Goal: Task Accomplishment & Management: Manage account settings

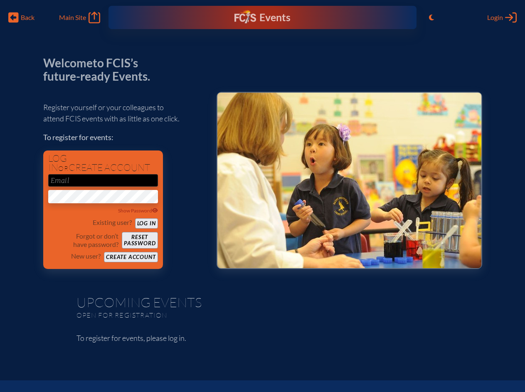
click at [22, 17] on span "Back" at bounding box center [28, 17] width 14 height 8
click at [432, 17] on icon "Toggle to Light Mode" at bounding box center [431, 17] width 5 height 7
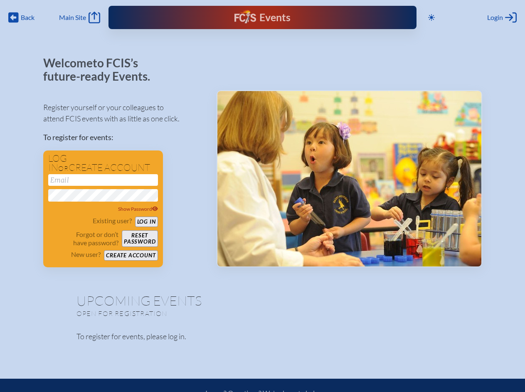
click at [502, 17] on span "Login" at bounding box center [496, 17] width 16 height 8
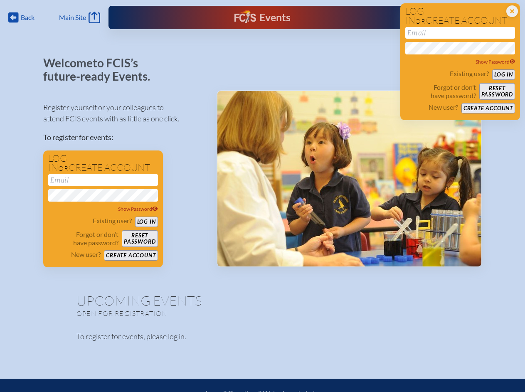
click at [103, 211] on div "Show Password" at bounding box center [103, 209] width 110 height 8
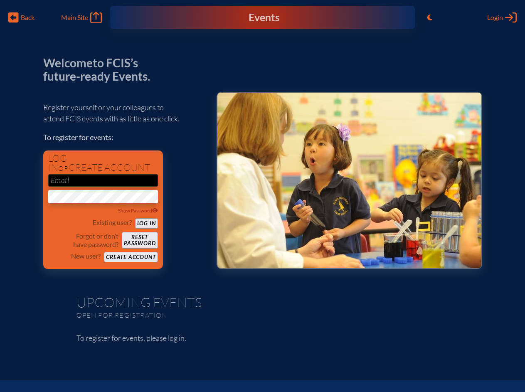
click at [22, 17] on span "Back" at bounding box center [28, 17] width 14 height 8
click at [430, 17] on icon "Toggle to Light Mode" at bounding box center [430, 17] width 5 height 7
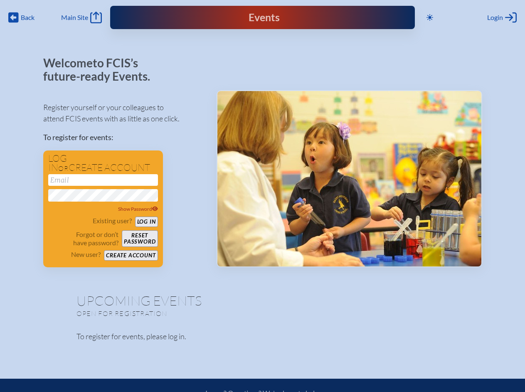
click at [502, 17] on span "Login" at bounding box center [496, 17] width 16 height 8
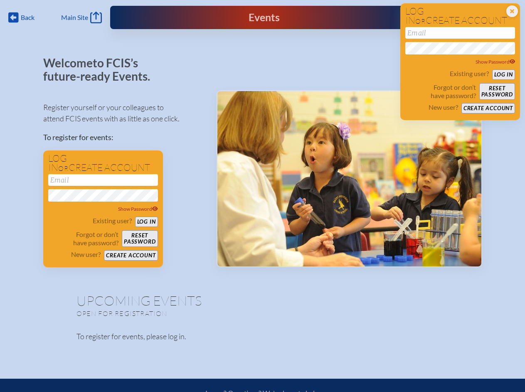
click at [103, 211] on div "Show Password" at bounding box center [103, 209] width 110 height 8
